Goal: Information Seeking & Learning: Learn about a topic

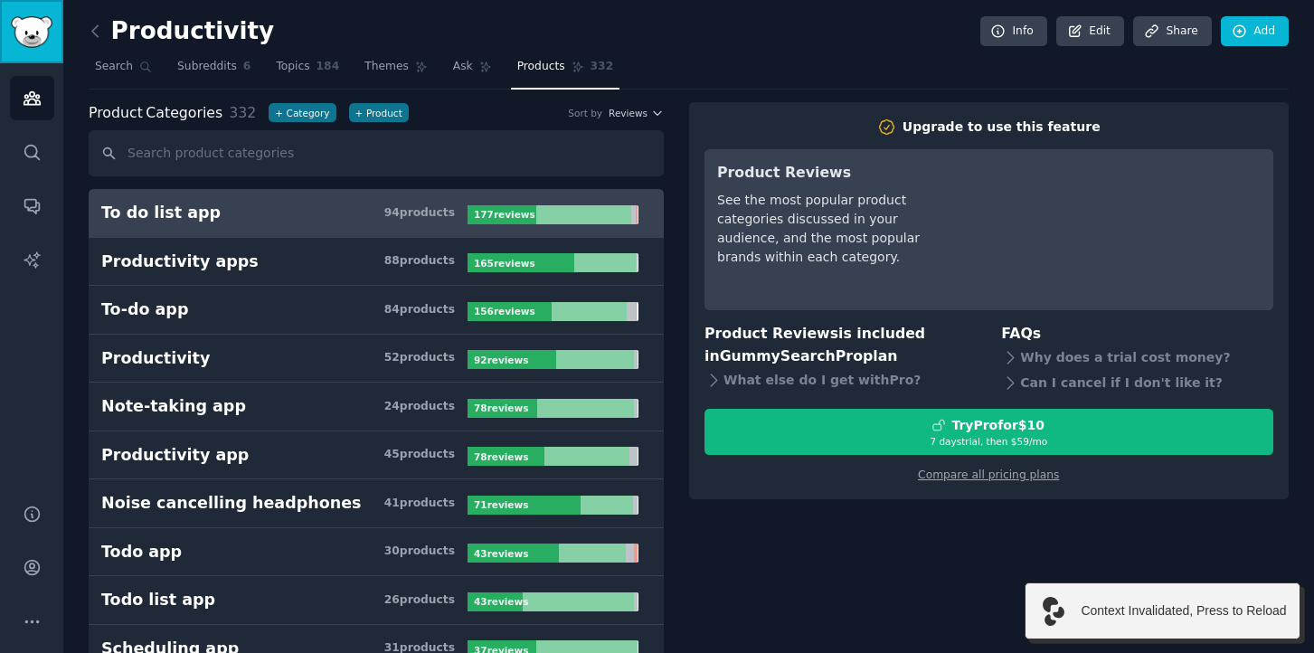
click at [50, 43] on img "Sidebar" at bounding box center [32, 32] width 42 height 32
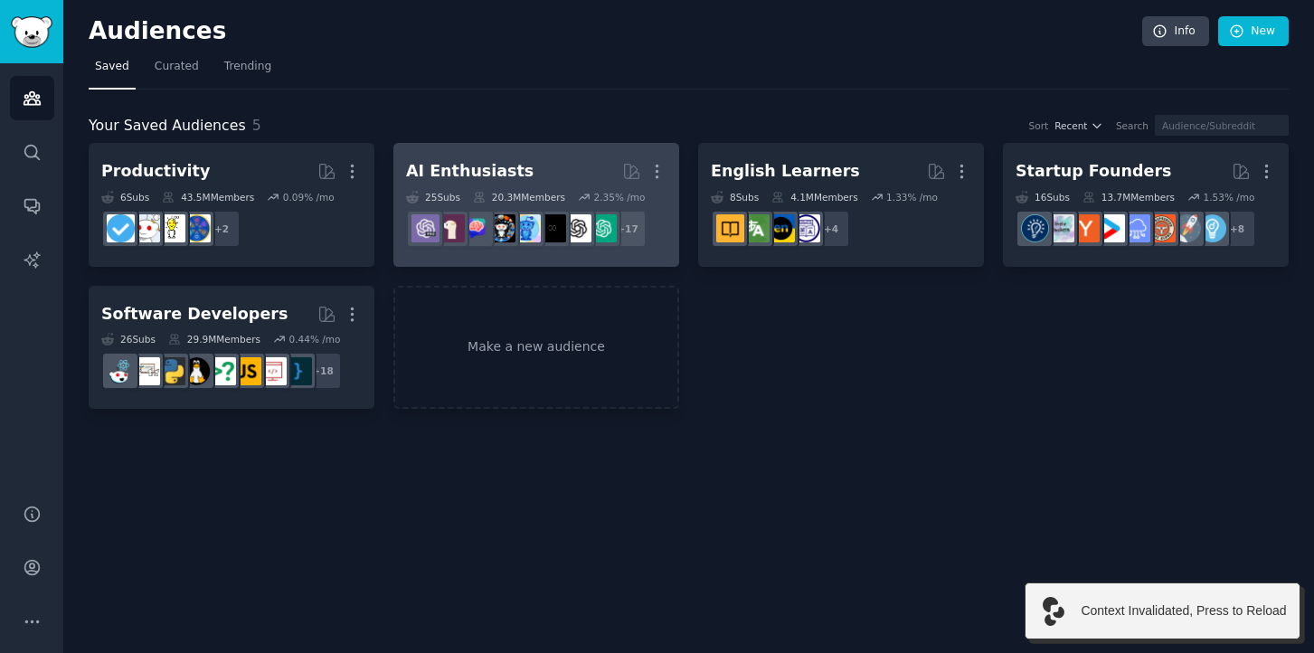
click at [455, 181] on div "AI Enthusiasts" at bounding box center [469, 171] width 127 height 23
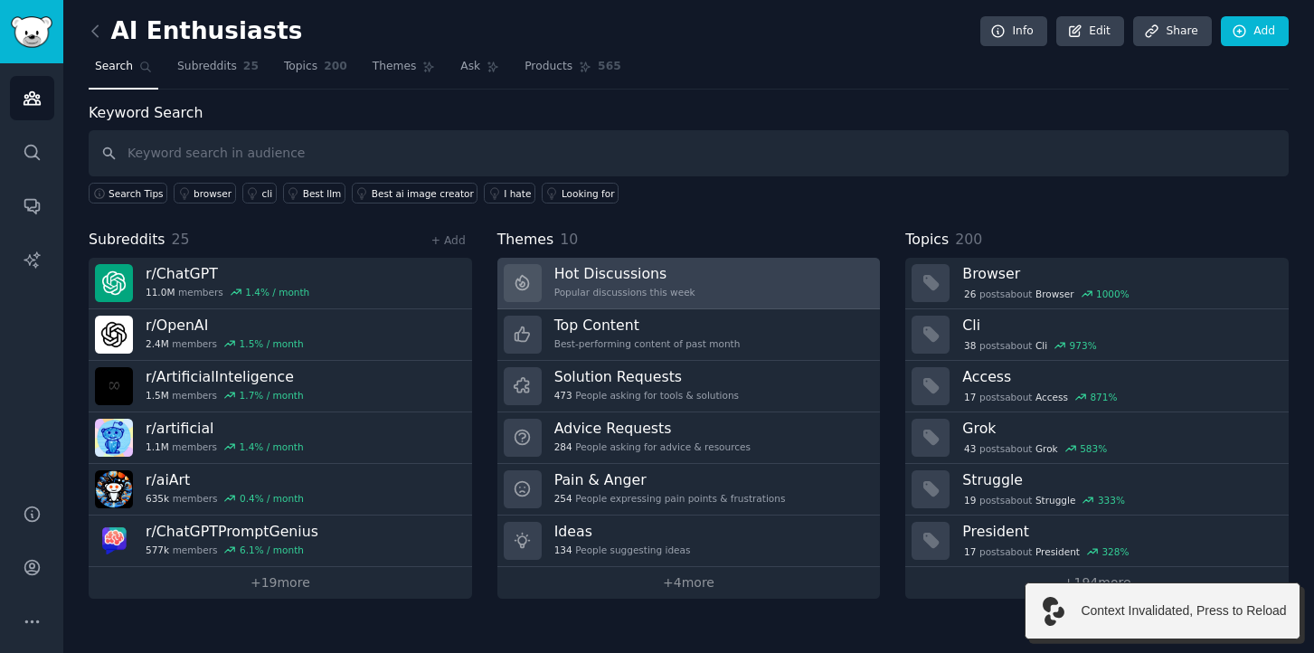
click at [682, 297] on div "Popular discussions this week" at bounding box center [624, 292] width 141 height 13
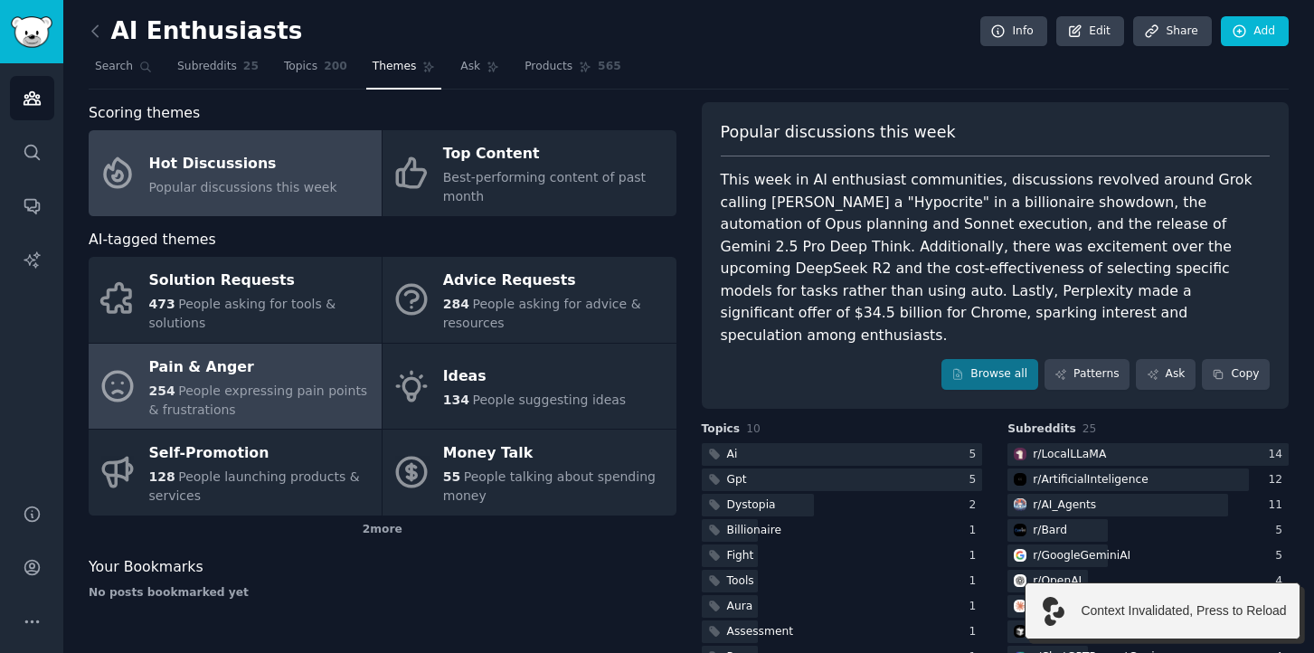
click at [286, 400] on div "254 People expressing pain points & frustrations" at bounding box center [260, 401] width 223 height 38
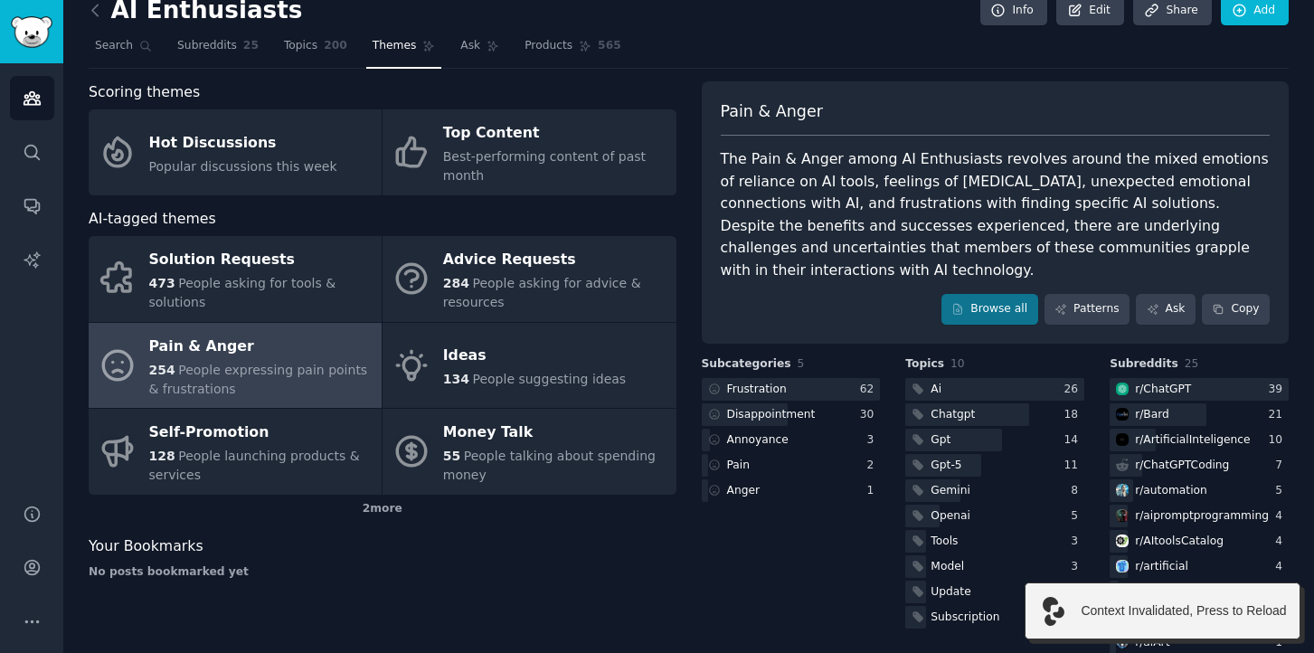
scroll to position [26, 0]
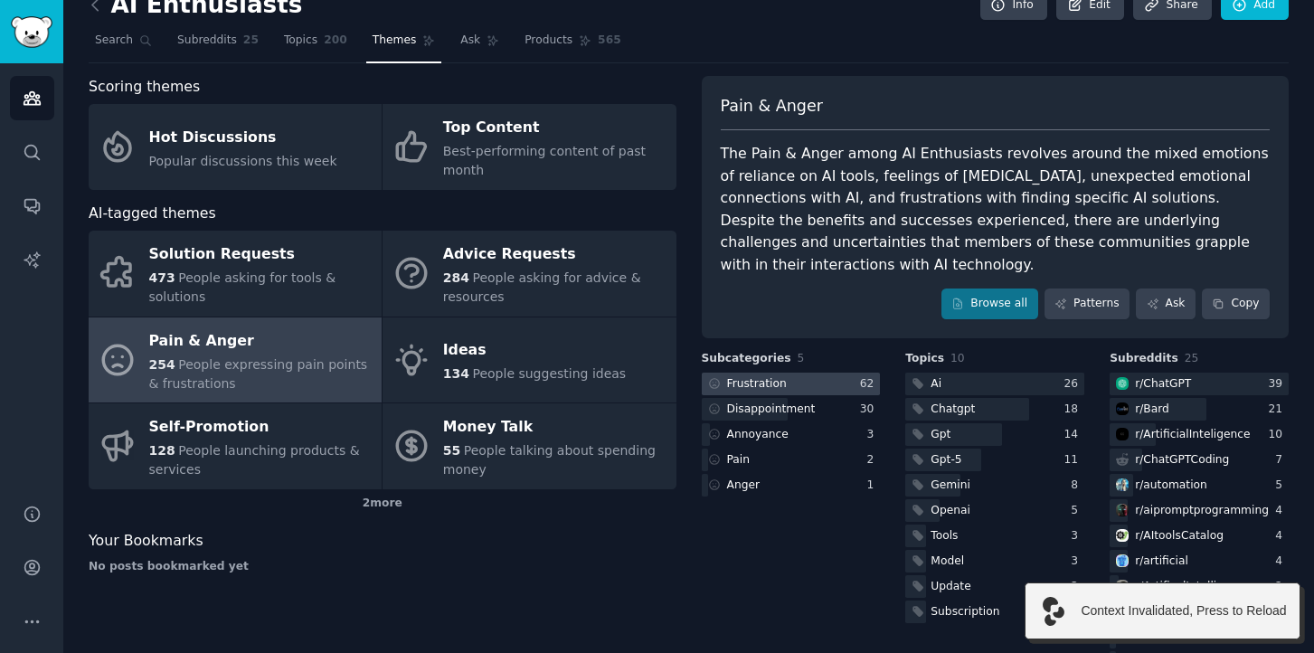
click at [776, 377] on div "Frustration" at bounding box center [757, 384] width 60 height 16
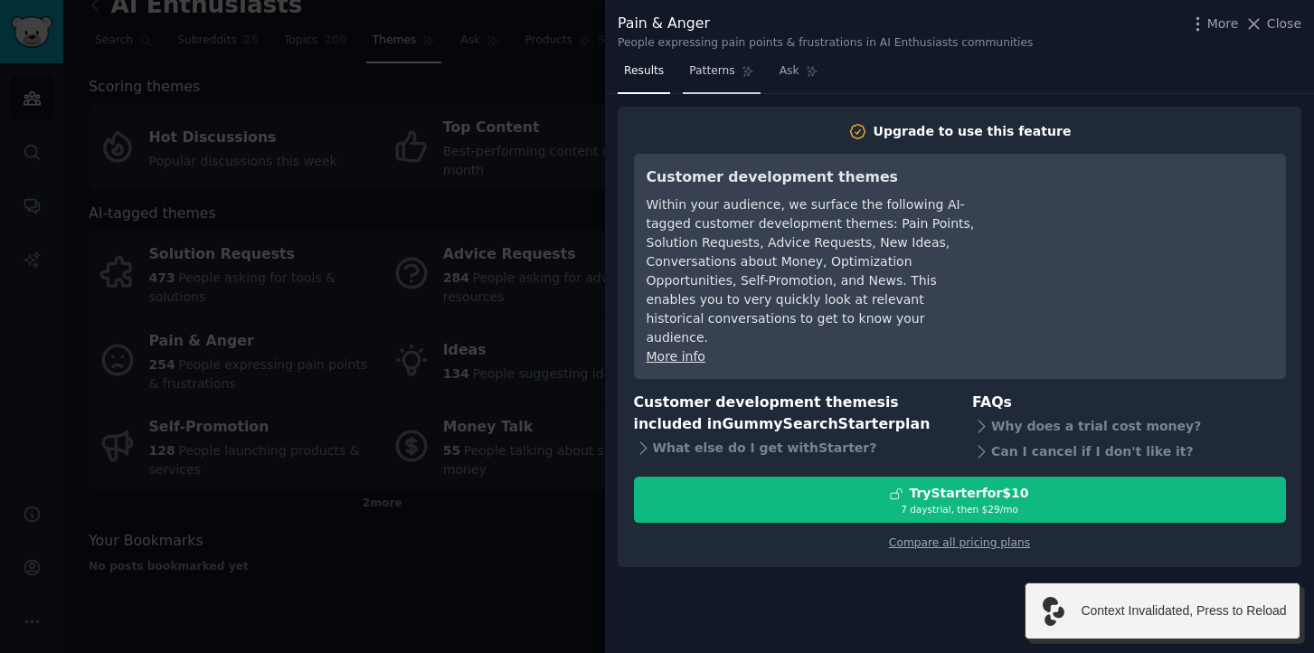
click at [709, 67] on span "Patterns" at bounding box center [711, 71] width 45 height 16
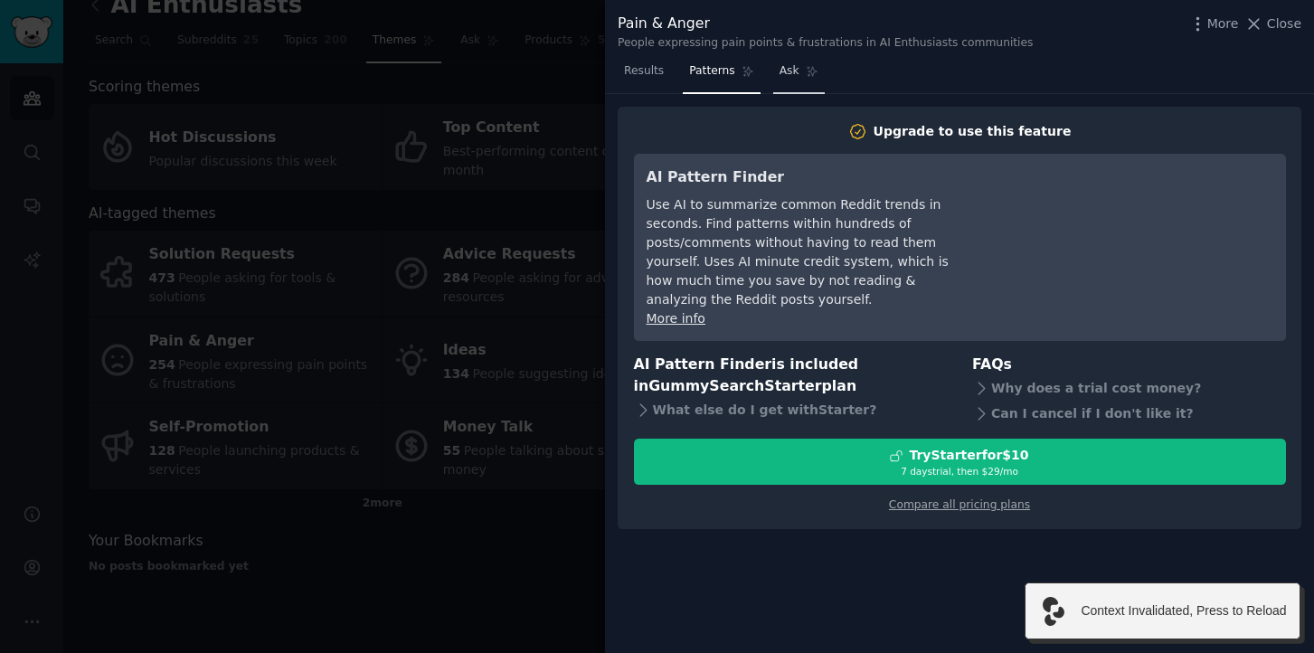
click at [785, 69] on span "Ask" at bounding box center [789, 71] width 20 height 16
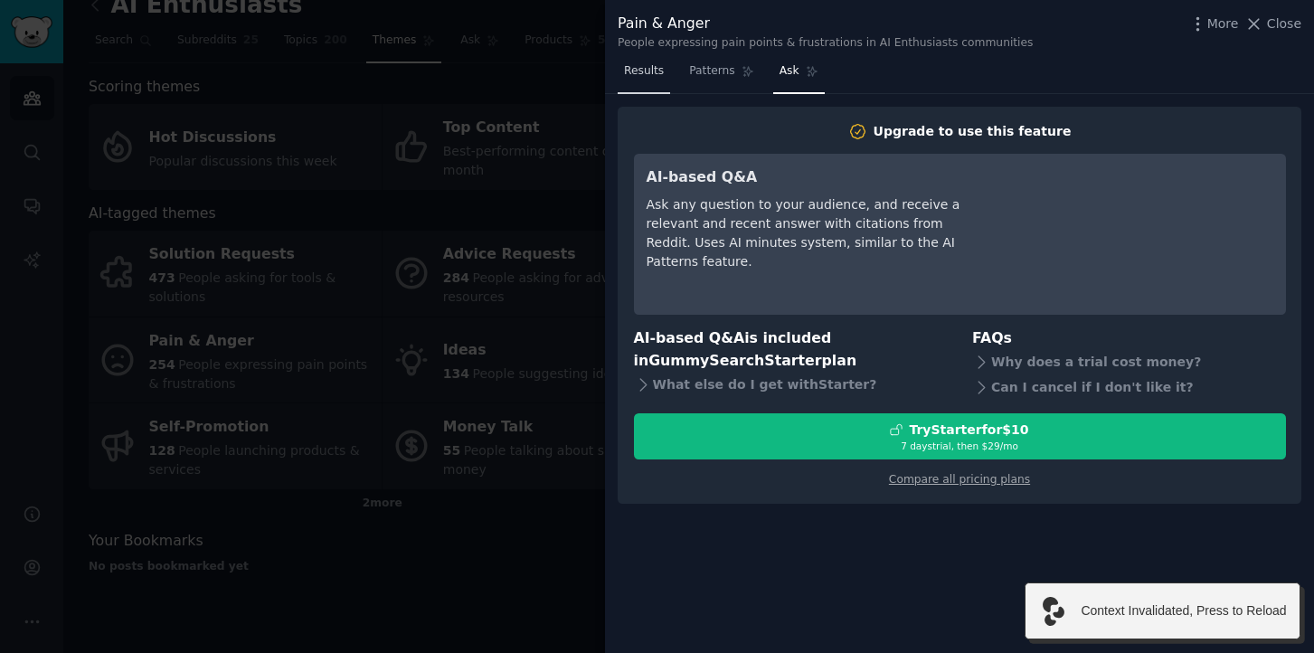
click at [660, 79] on link "Results" at bounding box center [643, 75] width 52 height 37
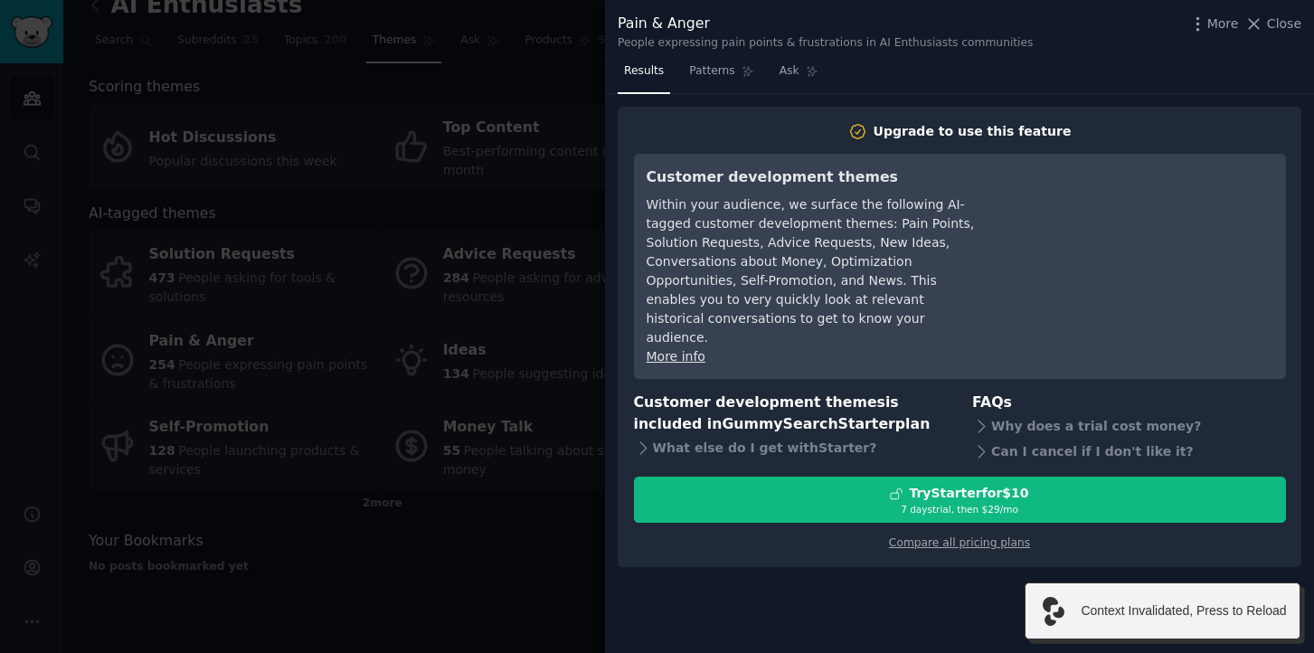
click at [532, 580] on div at bounding box center [657, 326] width 1314 height 653
